Goal: Navigation & Orientation: Find specific page/section

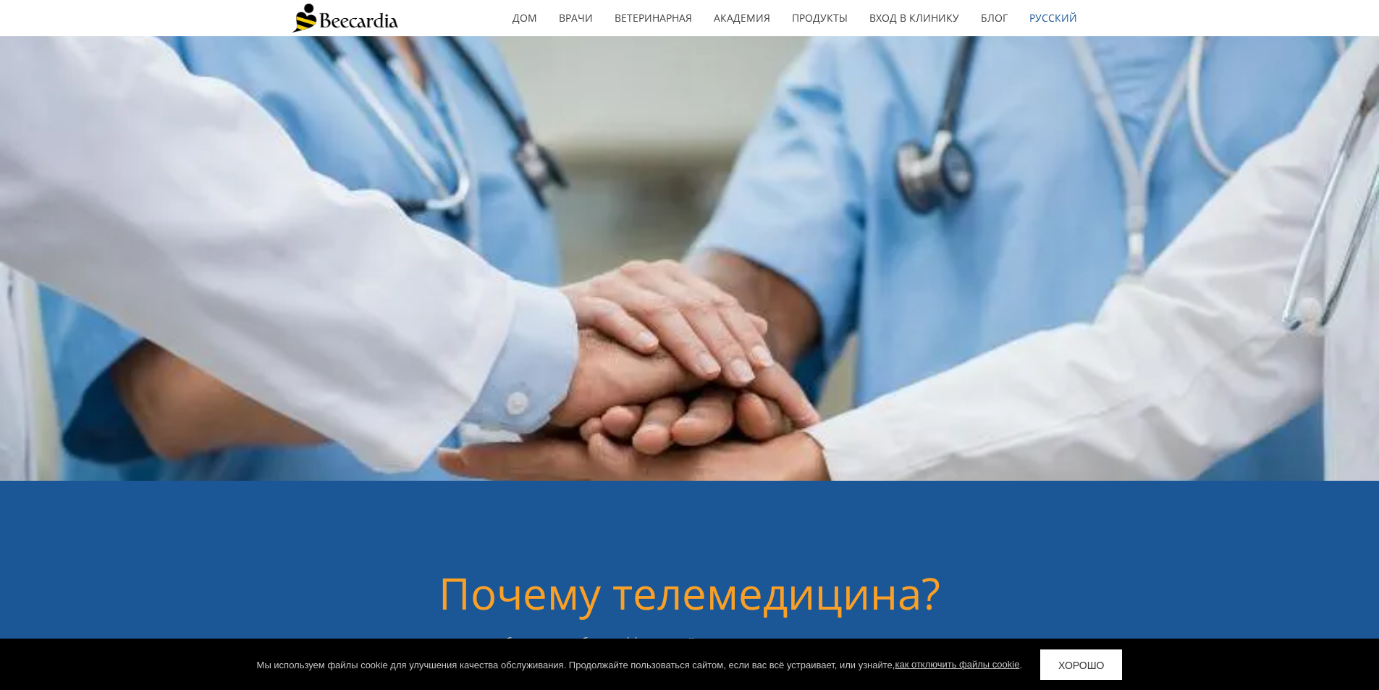
click at [1325, 130] on div at bounding box center [689, 258] width 1379 height 444
click at [813, 17] on font "Продукты" at bounding box center [820, 18] width 56 height 14
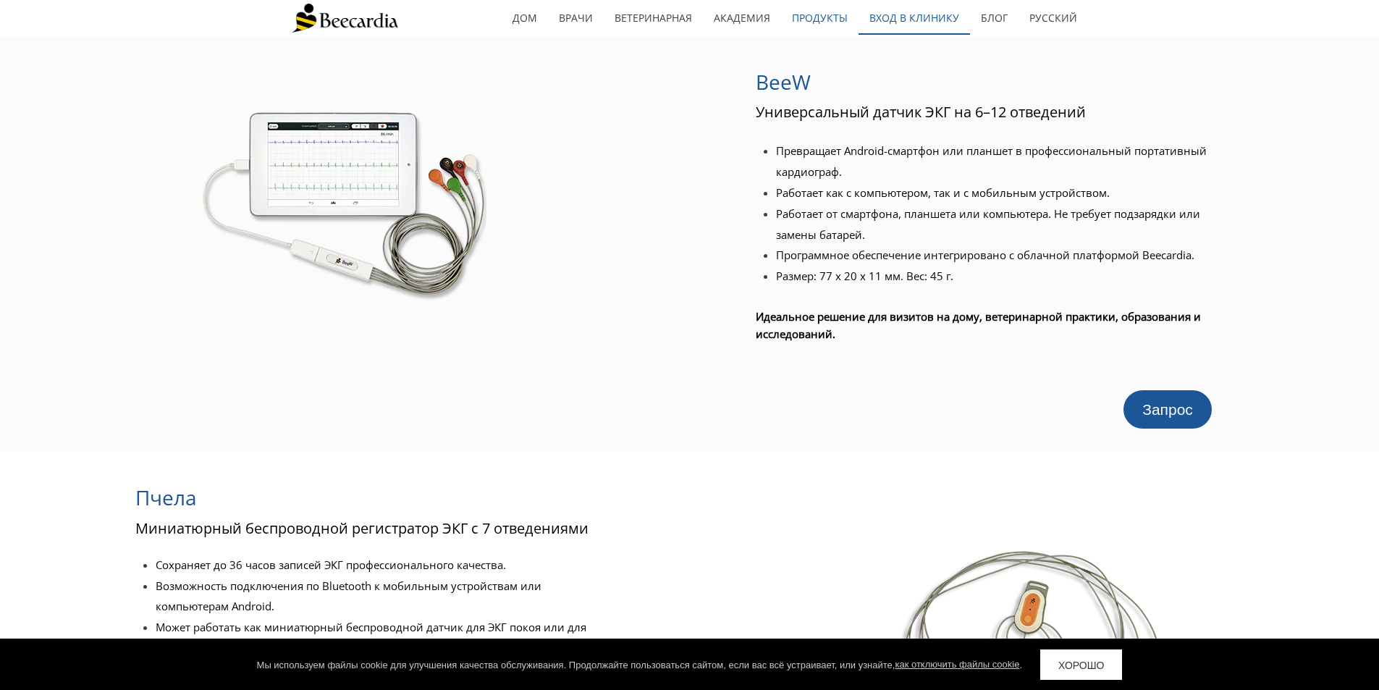
click at [912, 17] on font "Вход в клинику" at bounding box center [914, 18] width 90 height 14
